Goal: Navigation & Orientation: Understand site structure

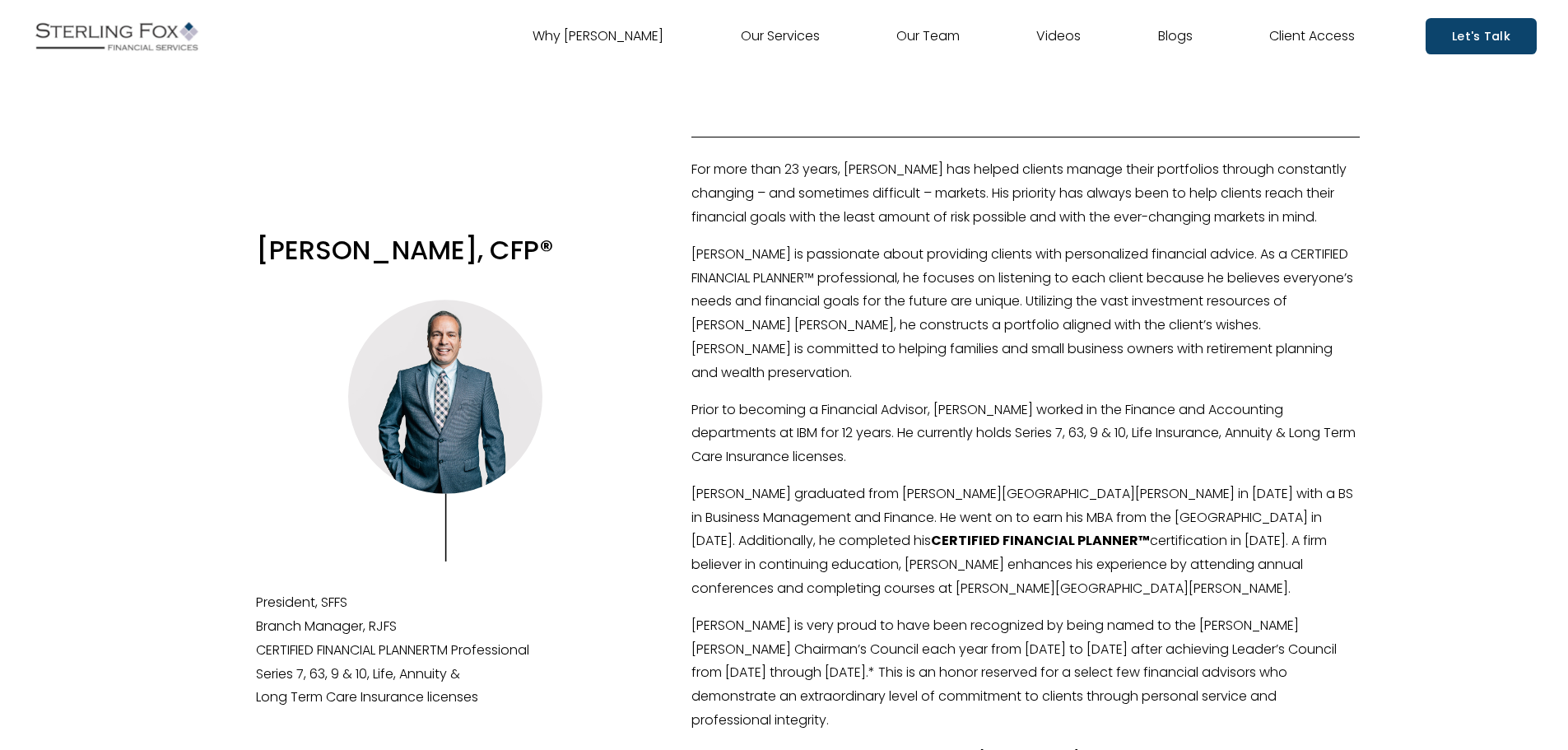
click at [914, 34] on link "Our Team" at bounding box center [928, 36] width 63 height 27
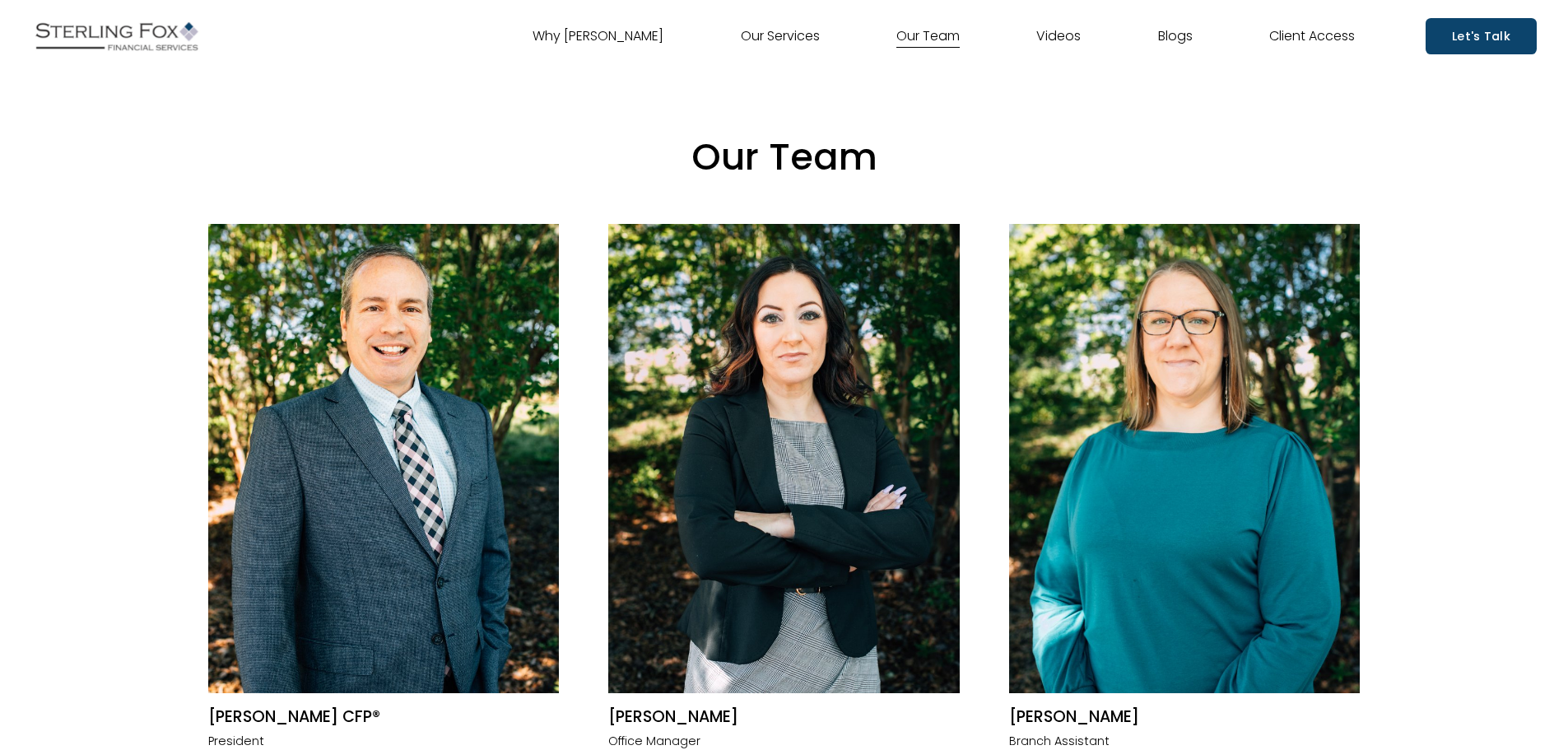
click at [573, 32] on link "Why [PERSON_NAME]" at bounding box center [598, 36] width 131 height 27
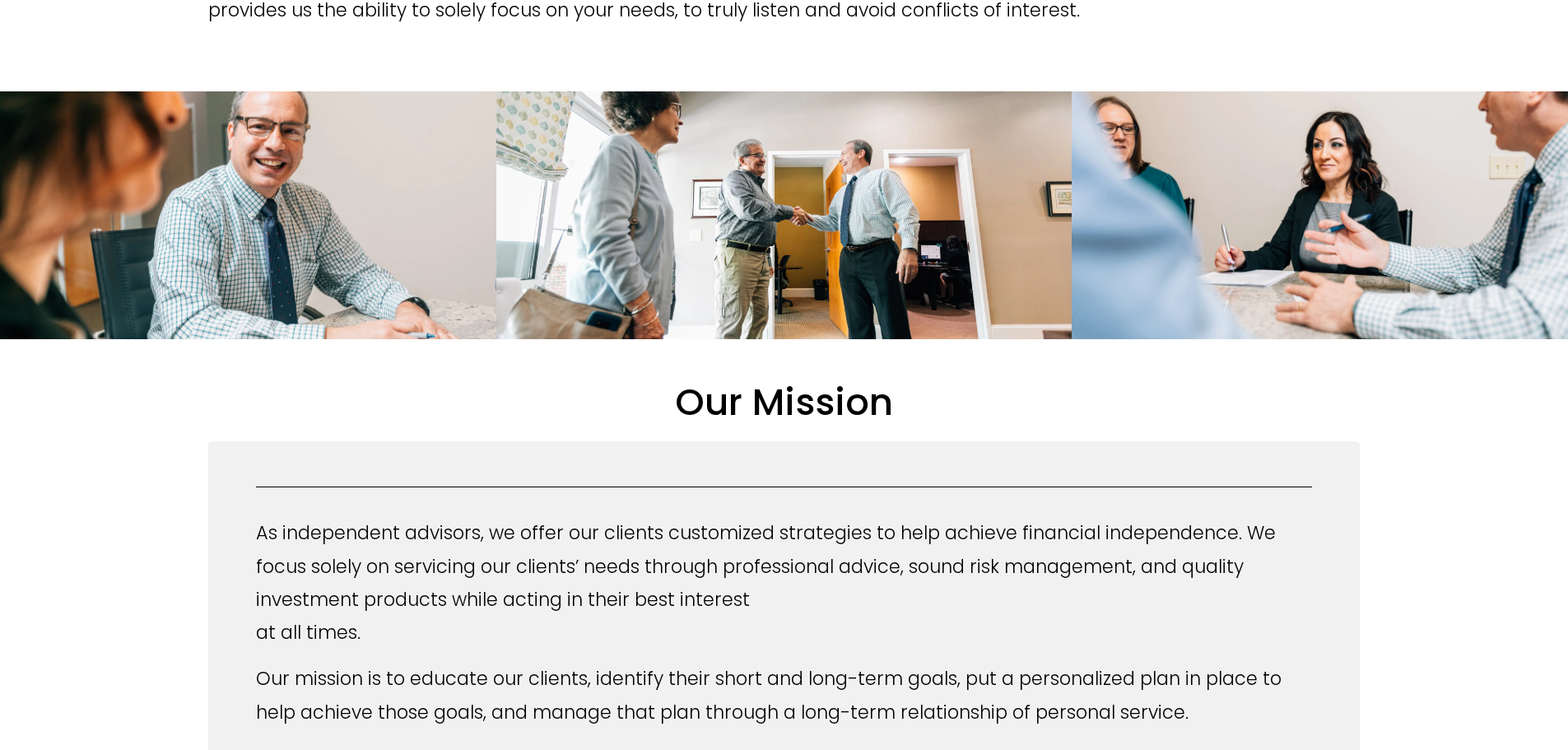
scroll to position [824, 0]
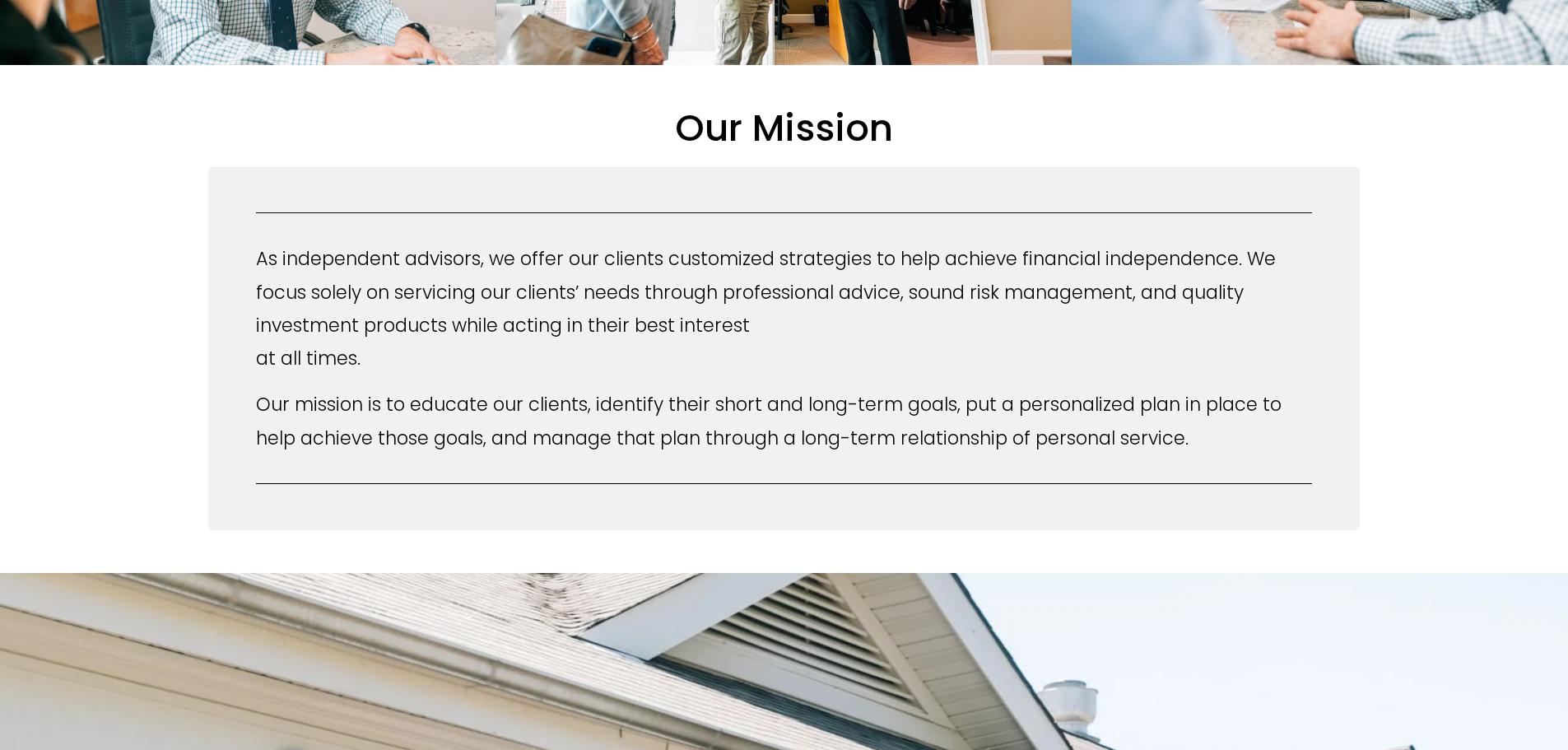
drag, startPoint x: 261, startPoint y: 263, endPoint x: 1267, endPoint y: 424, distance: 1018.8
click at [1267, 424] on div "As independent advisors, we offer our clients customized strategies to help ach…" at bounding box center [784, 348] width 1056 height 213
click at [458, 307] on p "As independent advisors, we offer our clients customized strategies to help ach…" at bounding box center [784, 308] width 1056 height 133
